Goal: Task Accomplishment & Management: Manage account settings

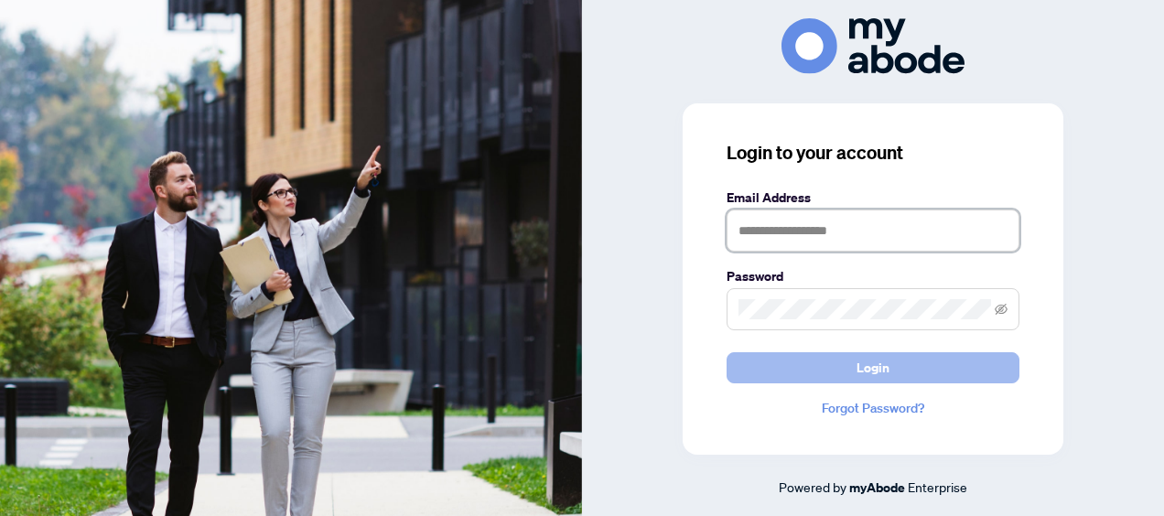
type input "**********"
click at [849, 364] on button "Login" at bounding box center [872, 367] width 293 height 31
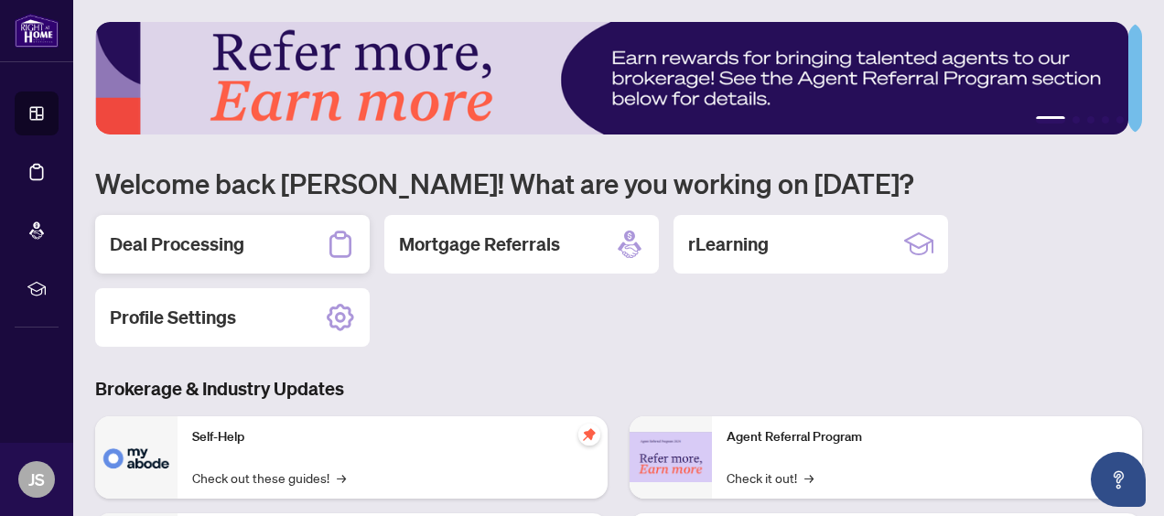
click at [206, 242] on h2 "Deal Processing" at bounding box center [177, 244] width 134 height 26
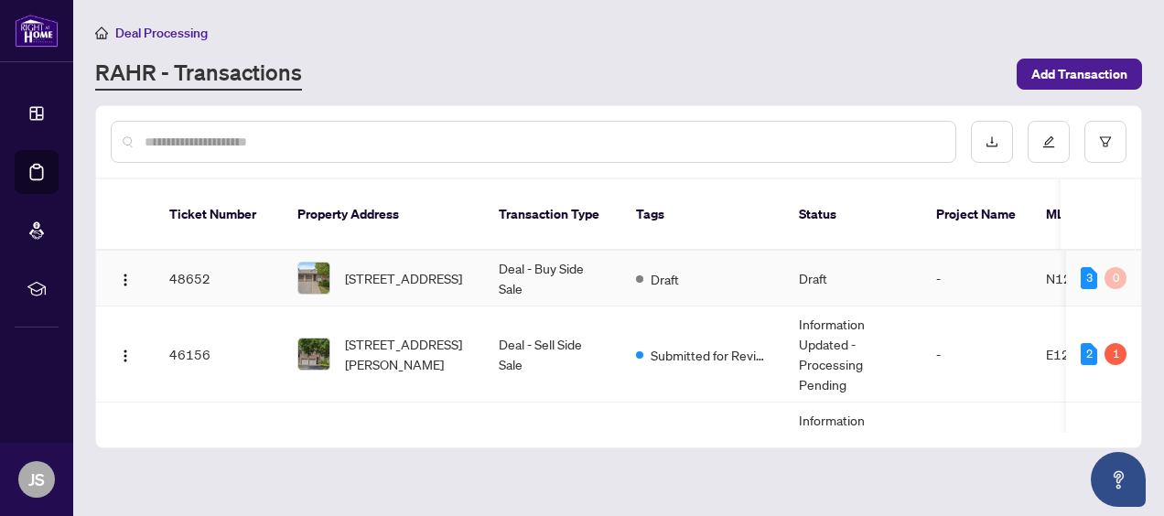
click at [513, 251] on td "Deal - Buy Side Sale" at bounding box center [552, 279] width 137 height 56
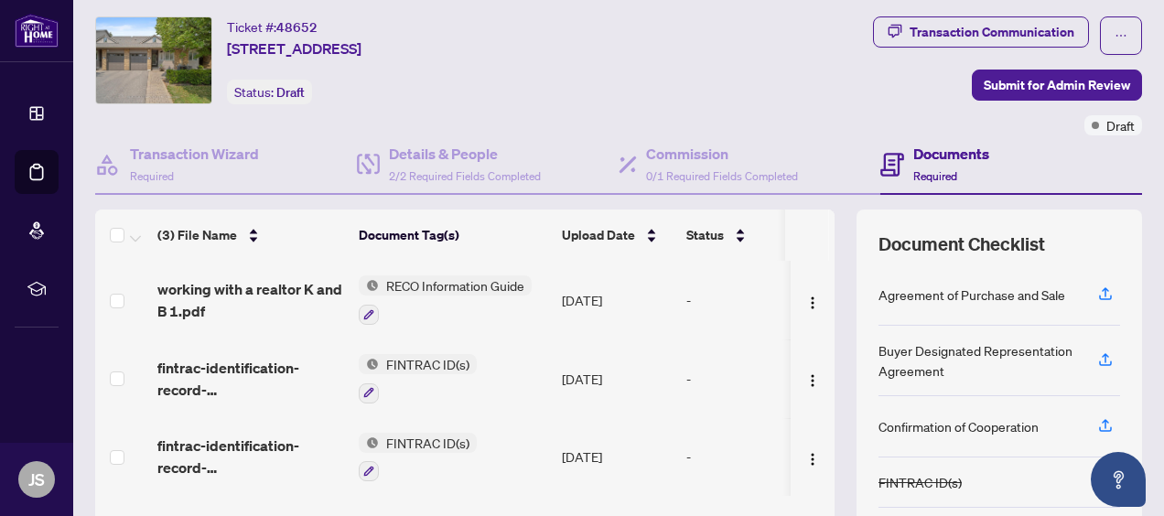
scroll to position [91, 0]
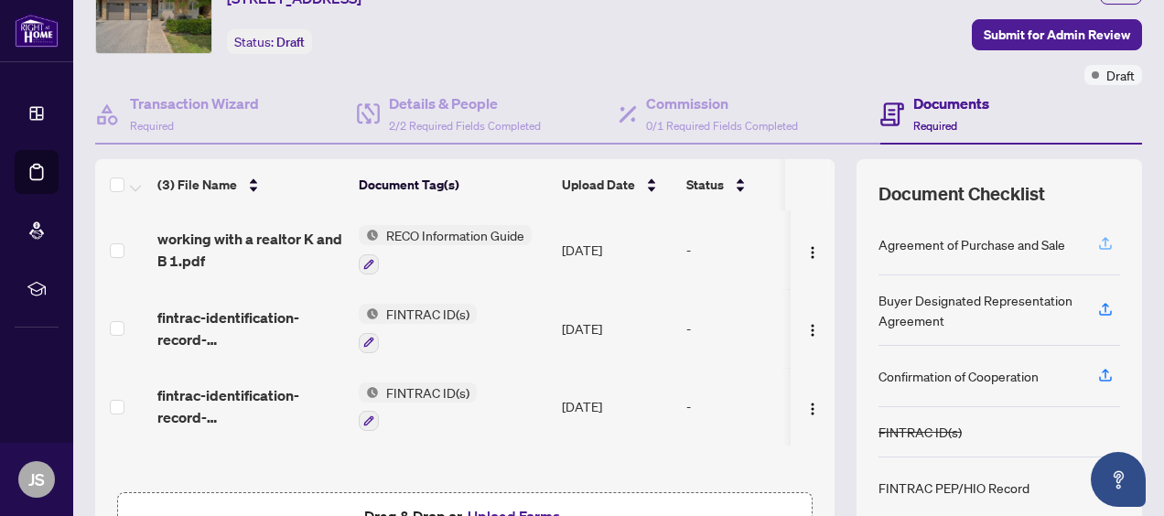
click at [1097, 236] on icon "button" at bounding box center [1105, 243] width 16 height 16
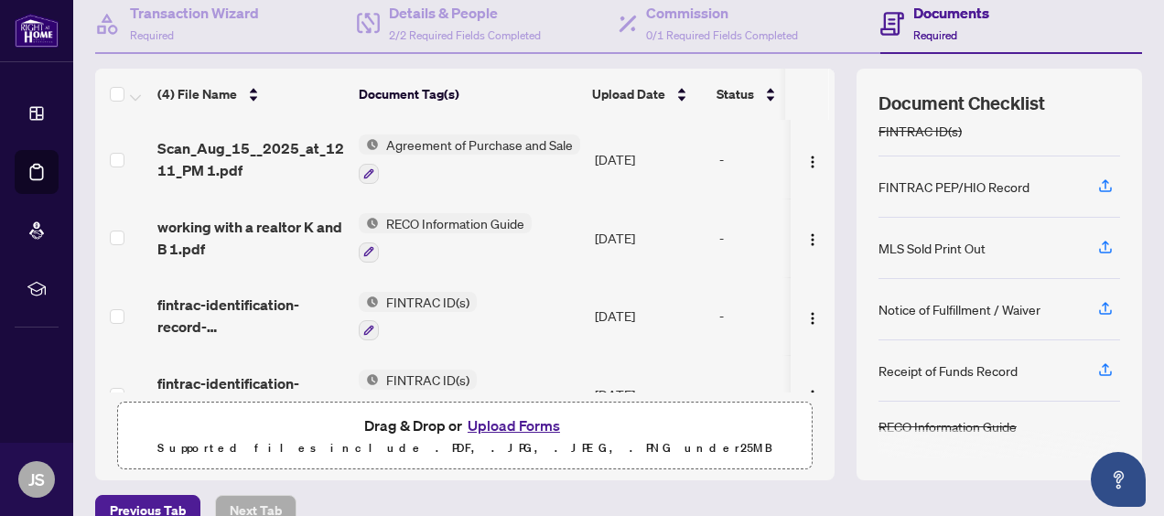
scroll to position [183, 0]
click at [1102, 362] on icon "button" at bounding box center [1105, 366] width 7 height 9
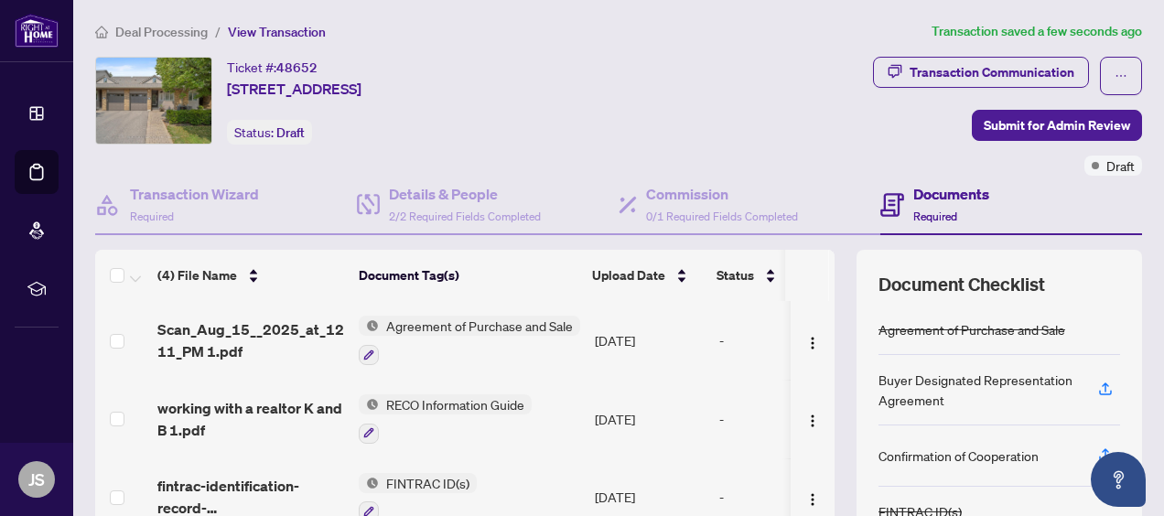
scroll to position [0, 0]
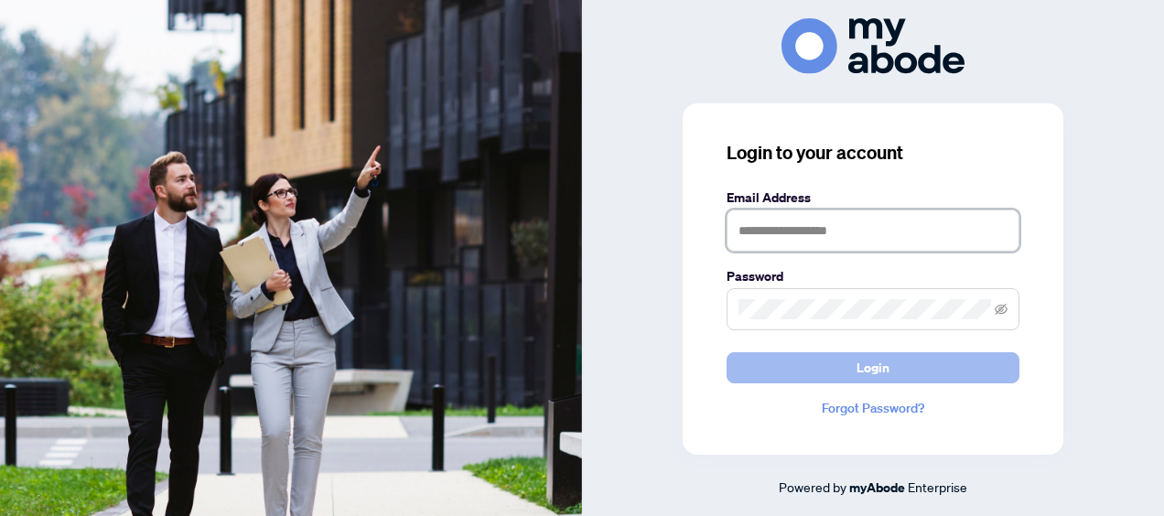
type input "**********"
click at [808, 362] on button "Login" at bounding box center [872, 367] width 293 height 31
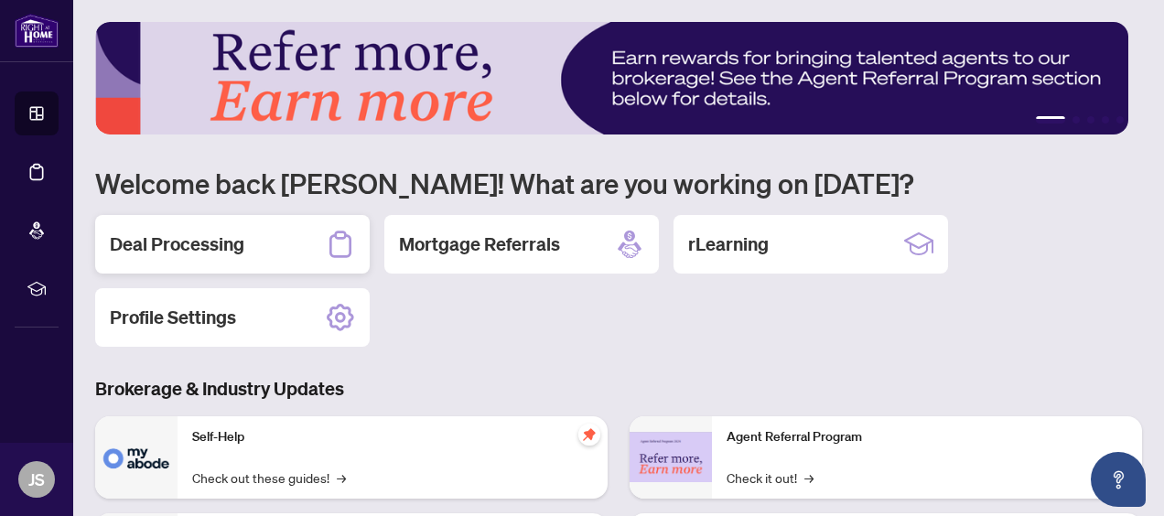
click at [216, 235] on h2 "Deal Processing" at bounding box center [177, 244] width 134 height 26
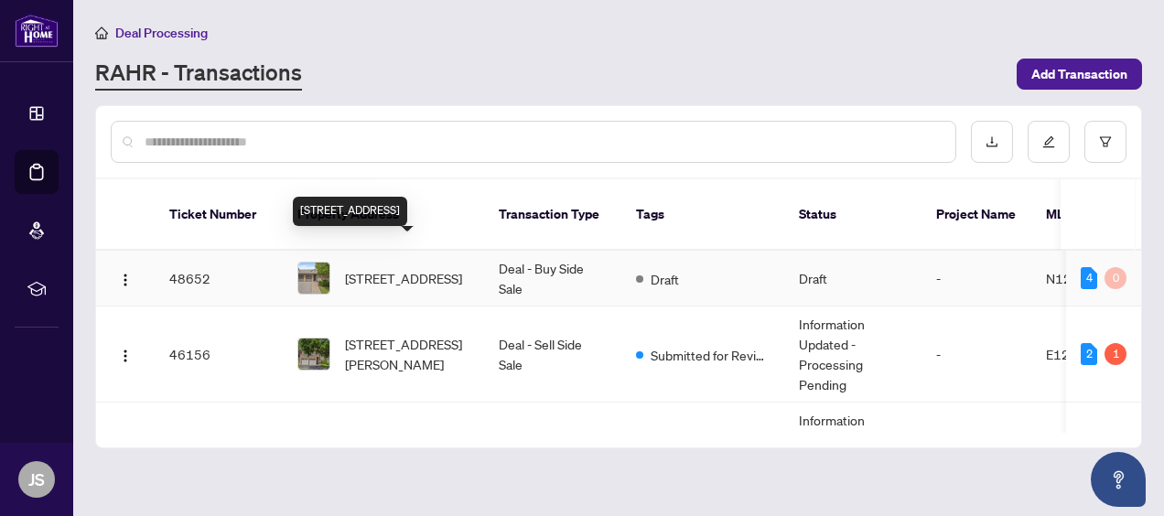
click at [350, 268] on span "[STREET_ADDRESS]" at bounding box center [403, 278] width 117 height 20
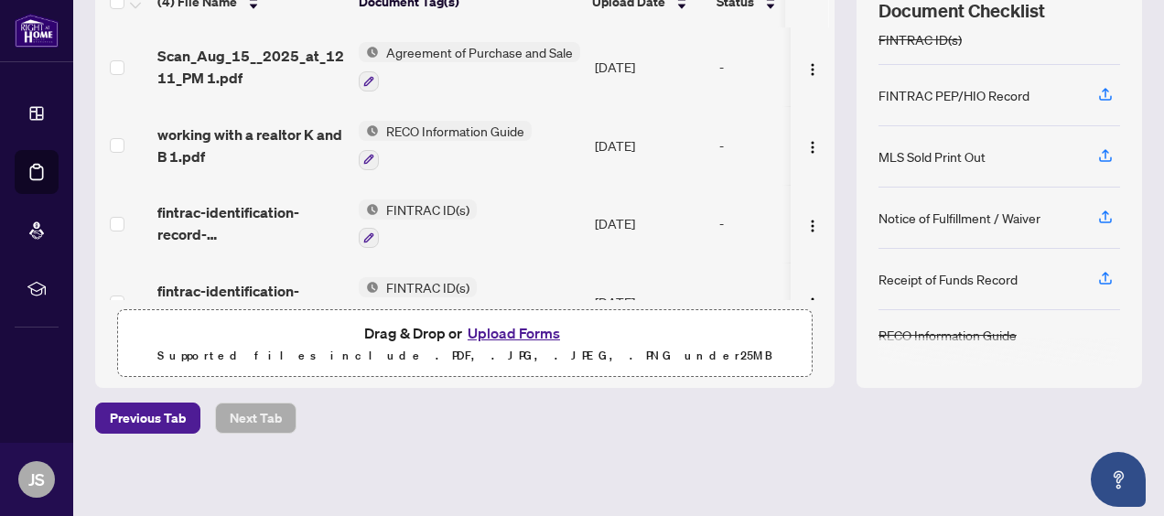
scroll to position [199, 0]
click at [1097, 272] on icon "button" at bounding box center [1105, 277] width 16 height 16
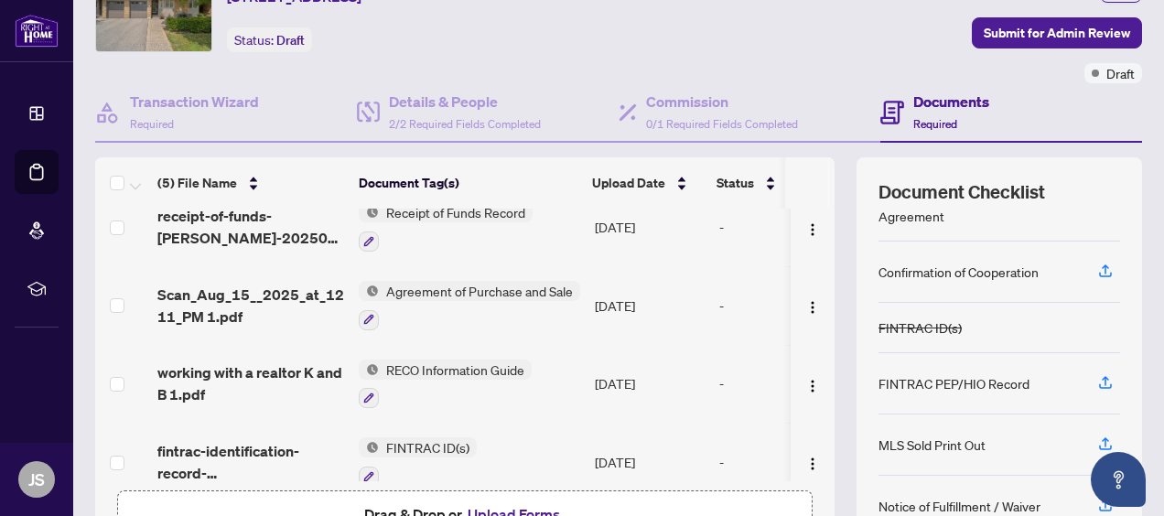
scroll to position [0, 0]
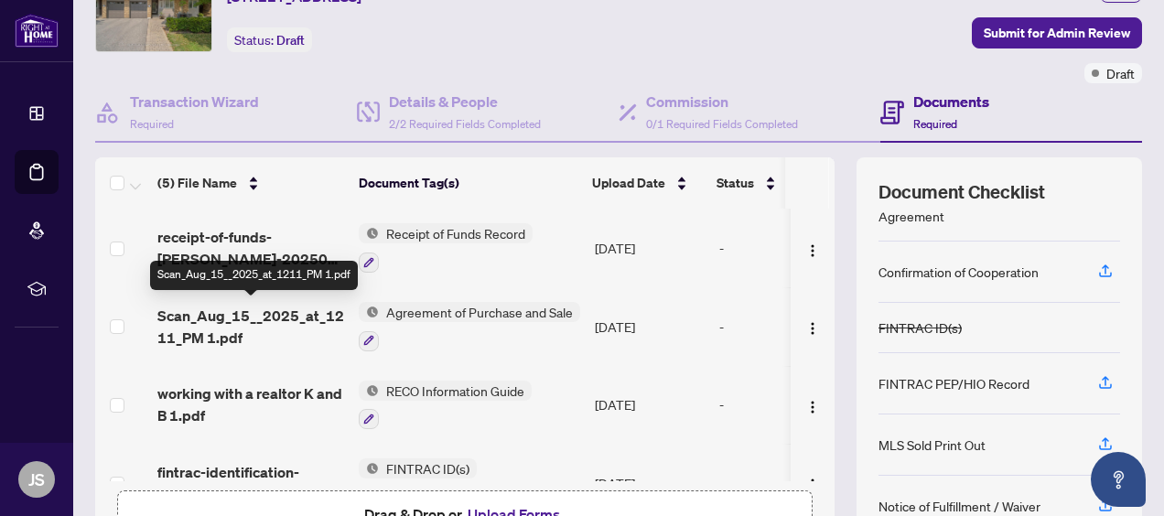
click at [281, 317] on span "Scan_Aug_15__2025_at_1211_PM 1.pdf" at bounding box center [250, 327] width 187 height 44
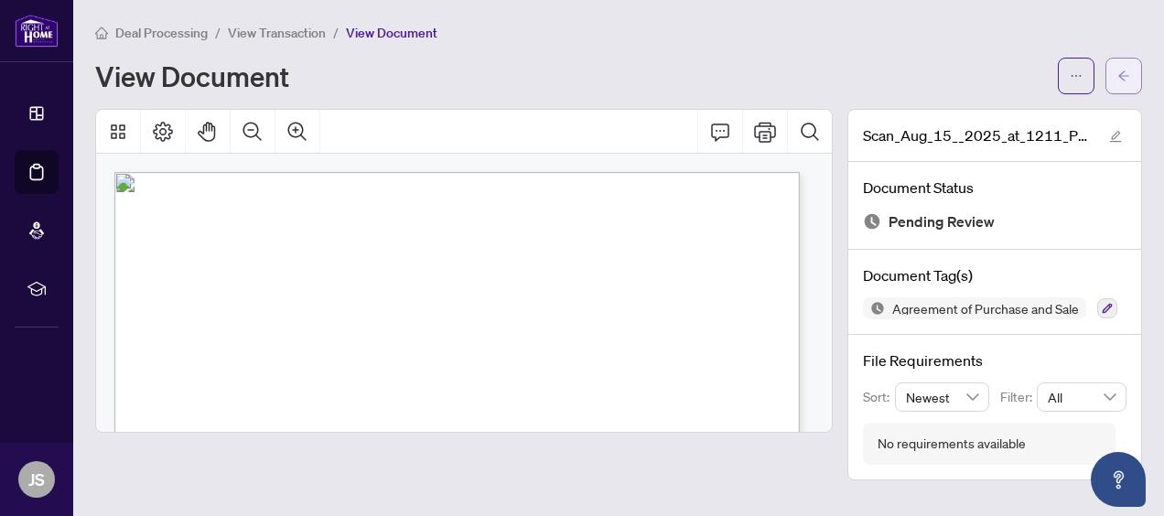
click at [1125, 78] on icon "arrow-left" at bounding box center [1123, 76] width 13 height 13
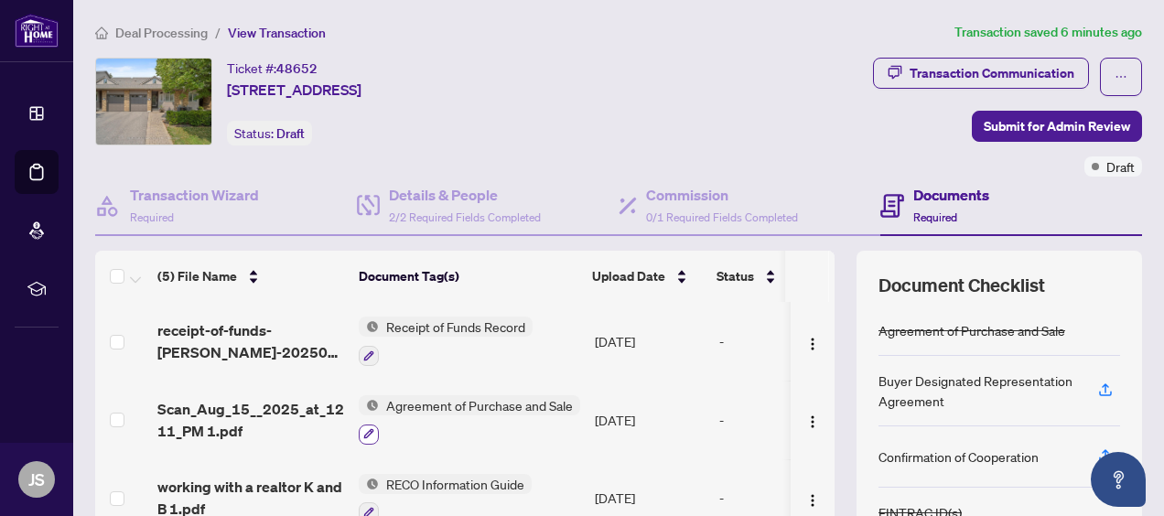
click at [369, 434] on icon "button" at bounding box center [368, 433] width 11 height 11
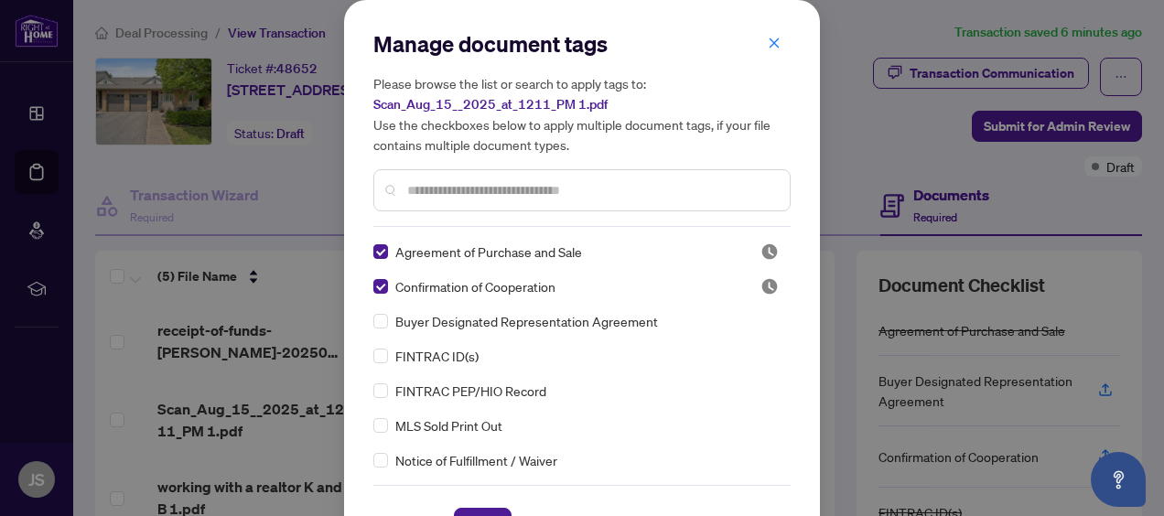
click at [471, 192] on input "text" at bounding box center [591, 190] width 368 height 20
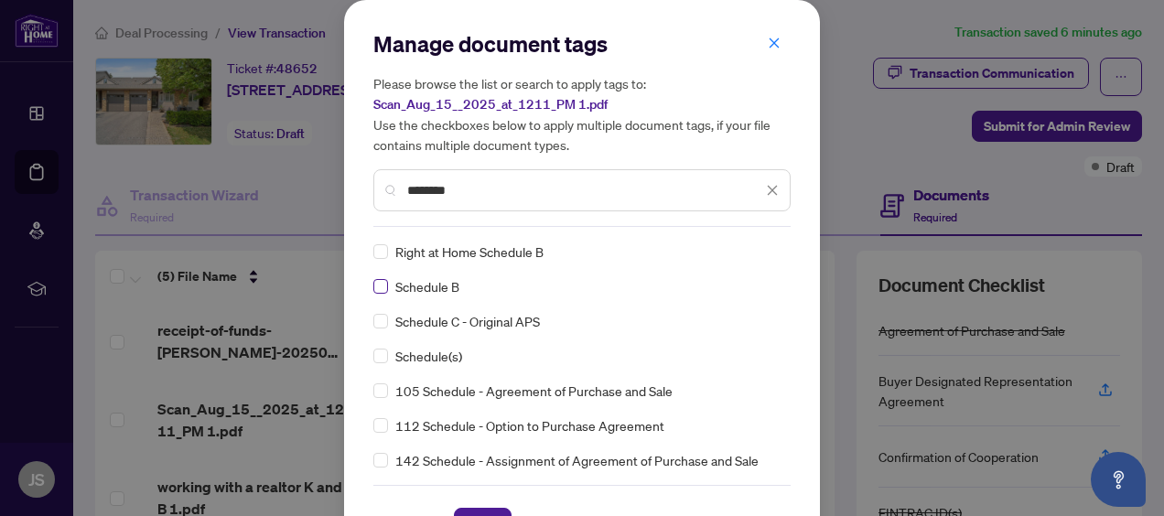
type input "********"
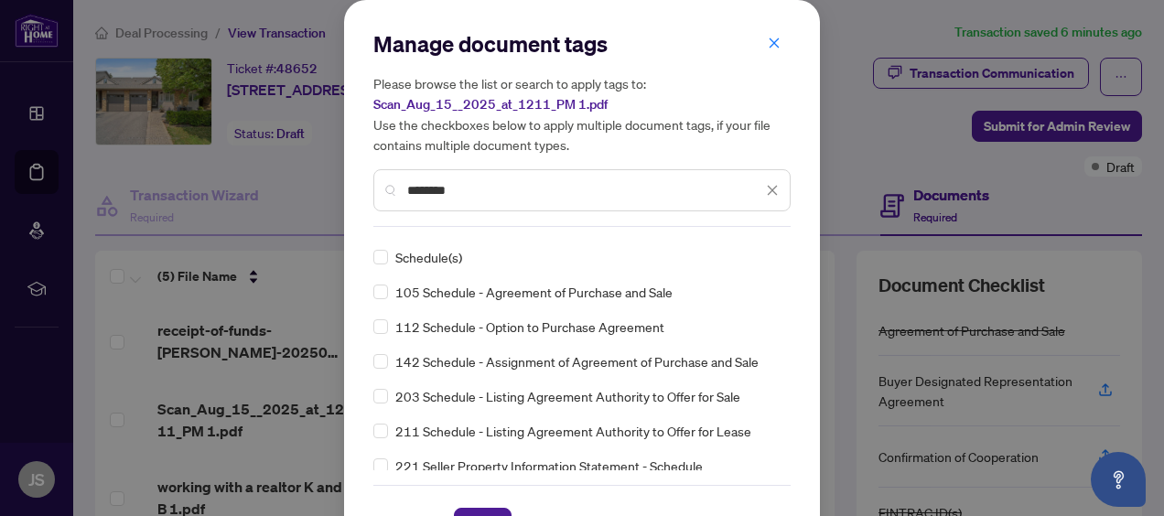
scroll to position [183, 0]
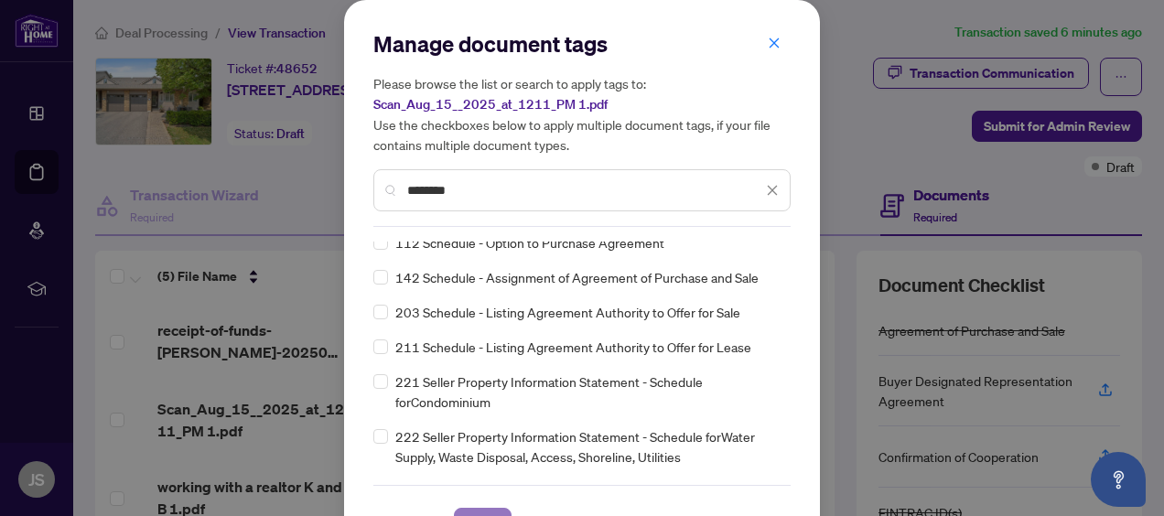
click at [468, 511] on span "Save" at bounding box center [482, 523] width 28 height 29
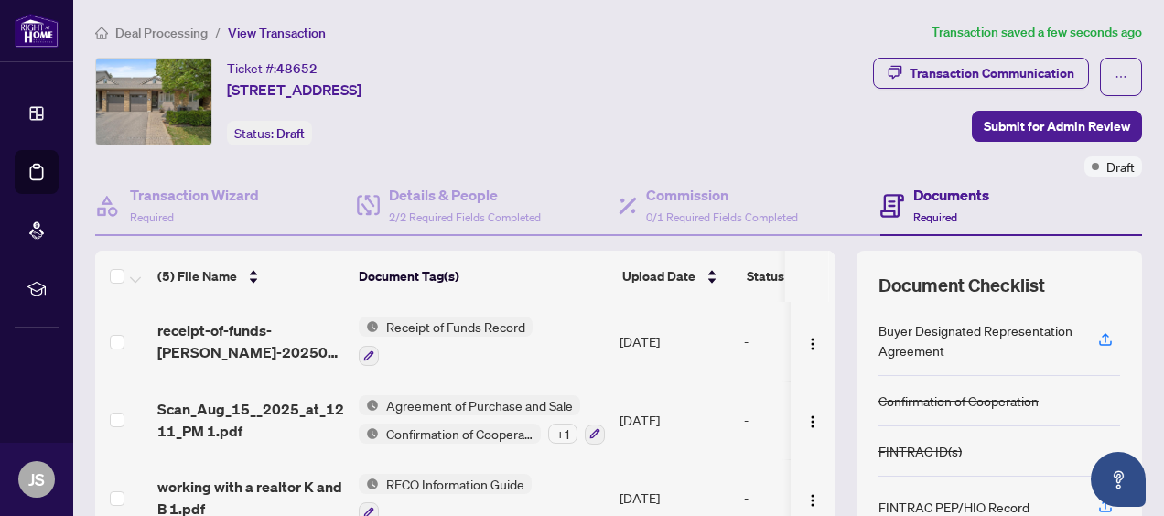
scroll to position [0, 0]
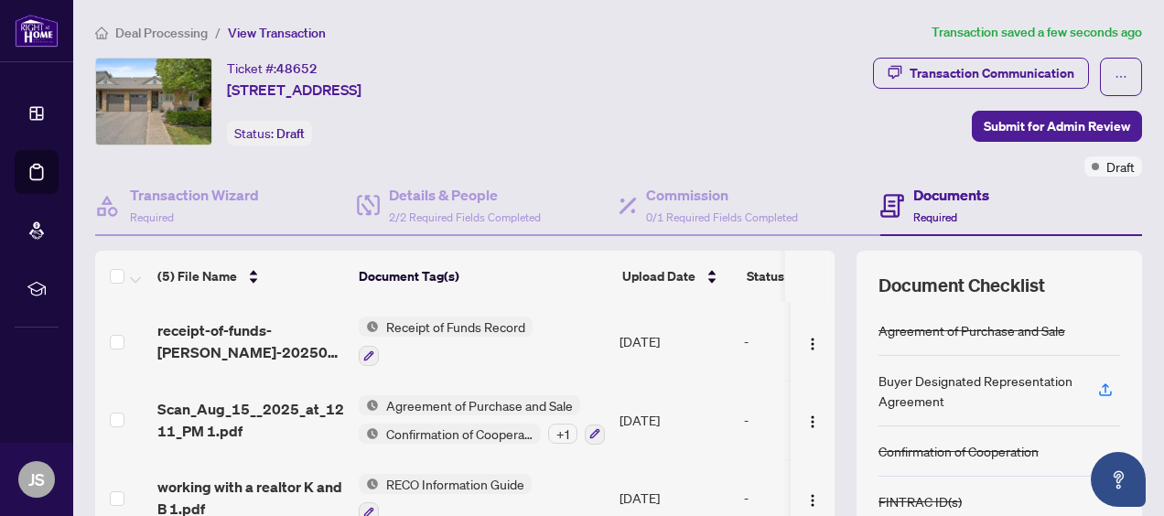
click at [1020, 385] on div "Buyer Designated Representation Agreement" at bounding box center [977, 391] width 198 height 40
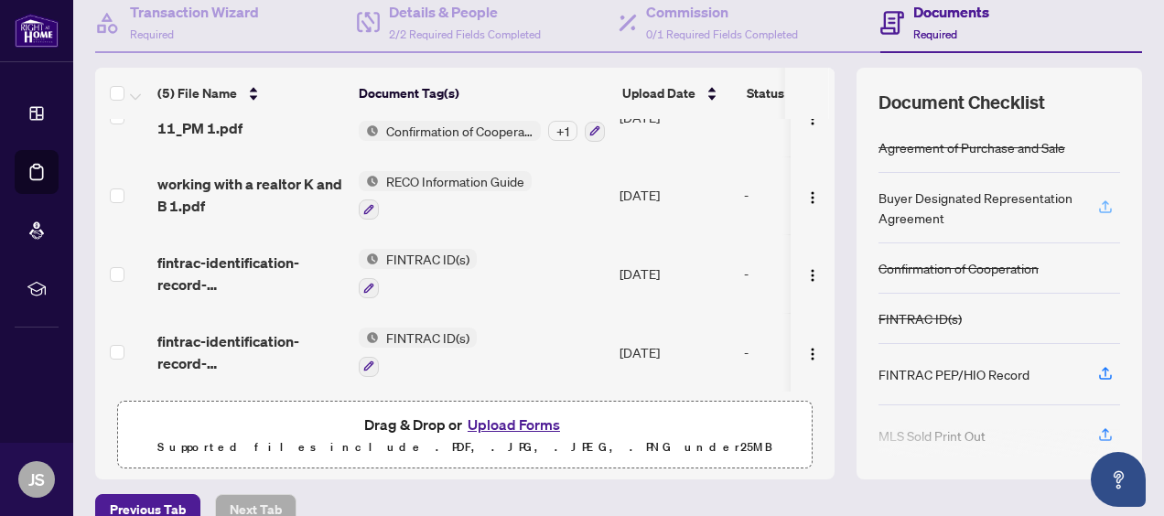
click at [1097, 204] on icon "button" at bounding box center [1105, 207] width 16 height 16
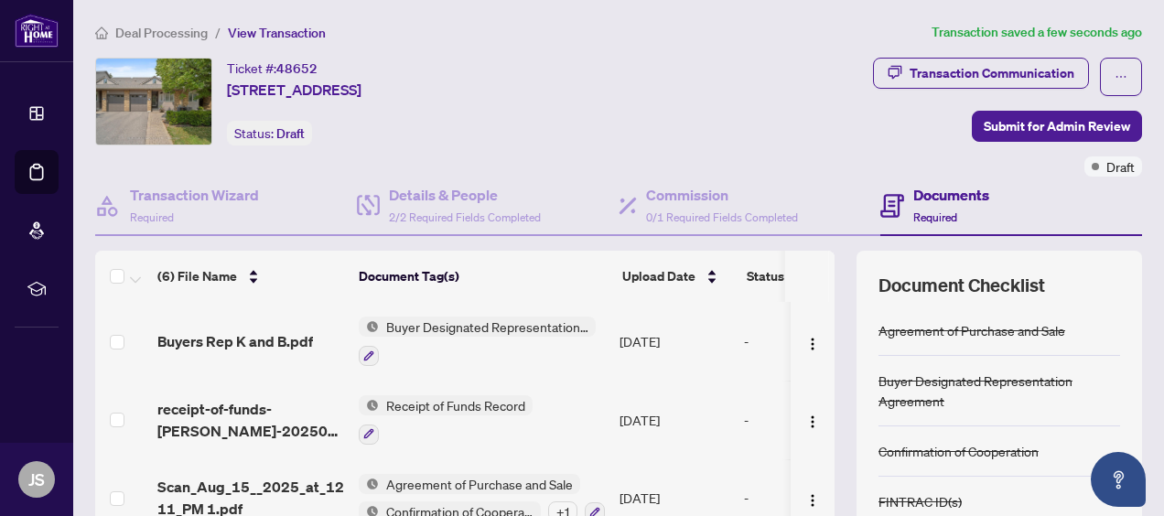
click at [444, 324] on span "Buyer Designated Representation Agreement" at bounding box center [487, 327] width 217 height 20
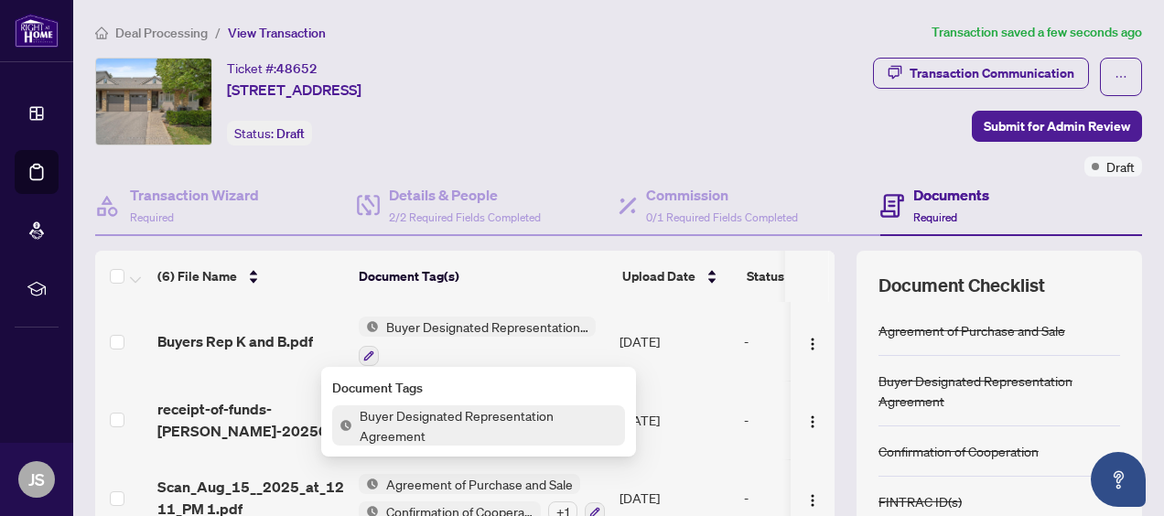
click at [432, 420] on span "Buyer Designated Representation Agreement" at bounding box center [488, 425] width 273 height 40
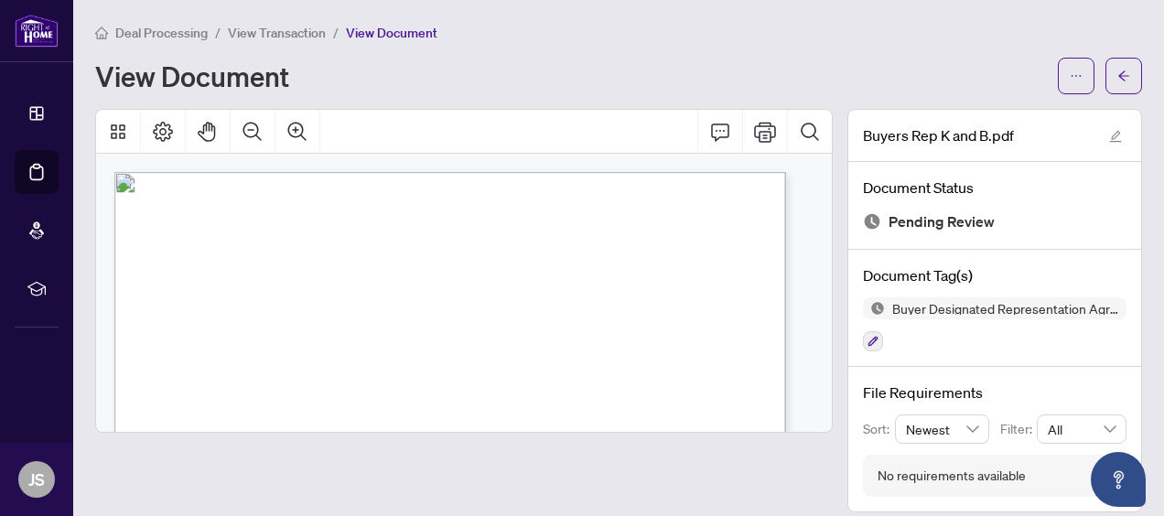
click at [563, 52] on div "Deal Processing / View Transaction / View Document View Document" at bounding box center [618, 58] width 1047 height 72
click at [1117, 71] on icon "arrow-left" at bounding box center [1123, 76] width 13 height 13
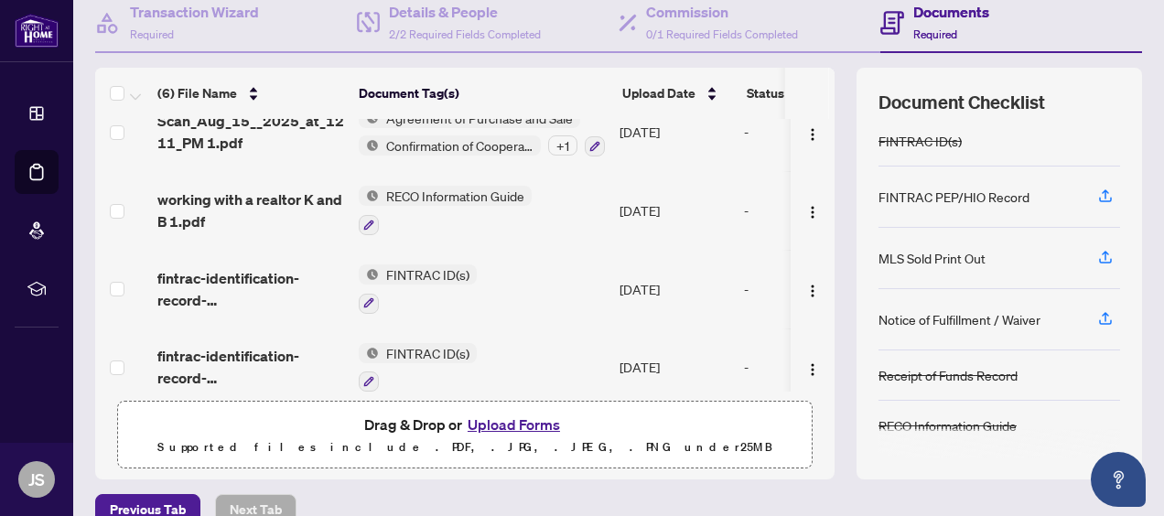
scroll to position [199, 0]
